Goal: Information Seeking & Learning: Check status

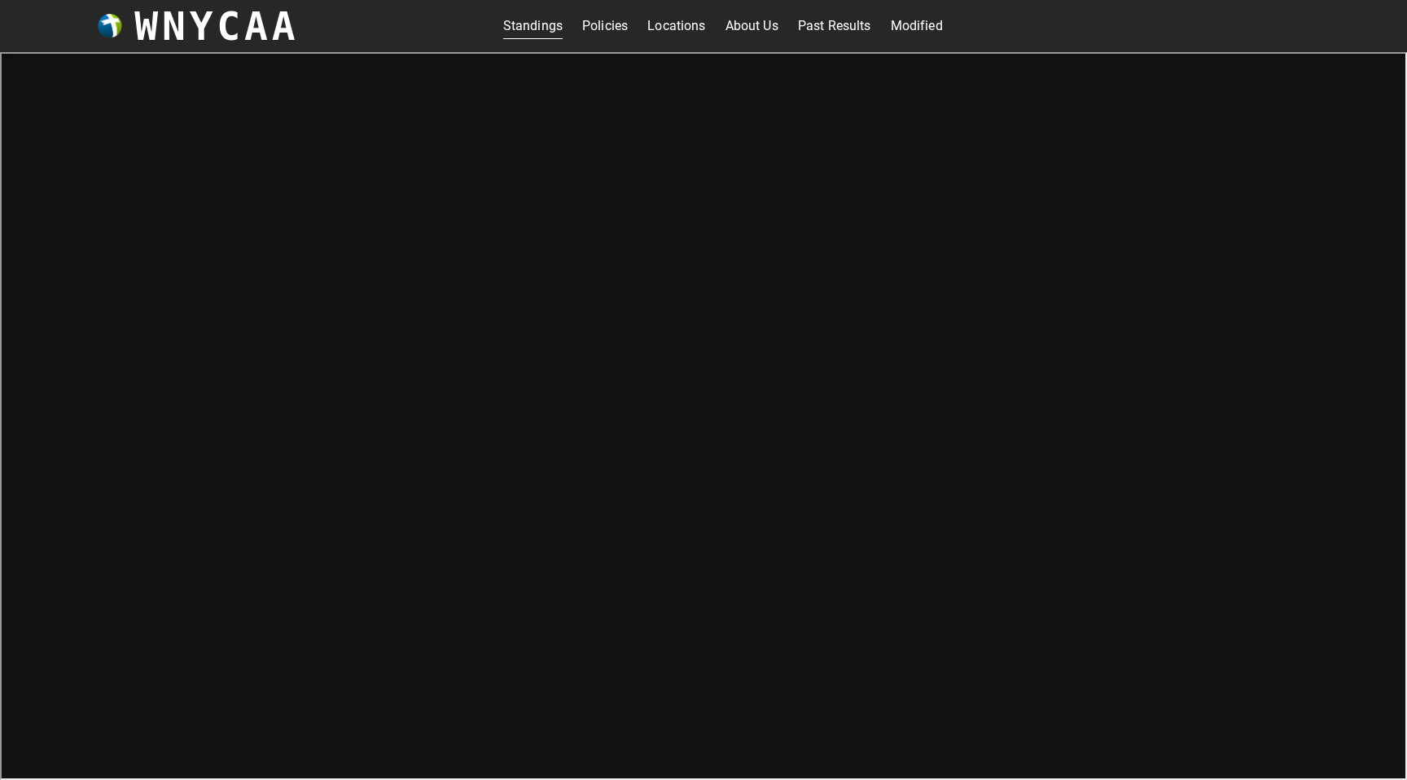
click at [528, 26] on link "Standings" at bounding box center [532, 26] width 59 height 26
click at [531, 28] on link "Standings" at bounding box center [532, 26] width 59 height 26
click at [530, 28] on link "Standings" at bounding box center [532, 26] width 59 height 26
